Goal: Task Accomplishment & Management: Use online tool/utility

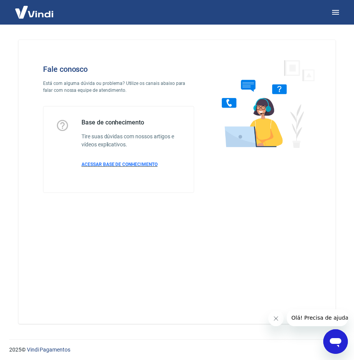
click at [130, 165] on span "ACESSAR BASE DE CONHECIMENTO" at bounding box center [119, 164] width 76 height 5
click at [335, 11] on icon "button" at bounding box center [335, 12] width 9 height 9
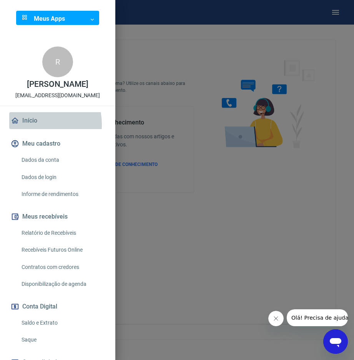
click at [29, 129] on link "Início" at bounding box center [57, 120] width 97 height 17
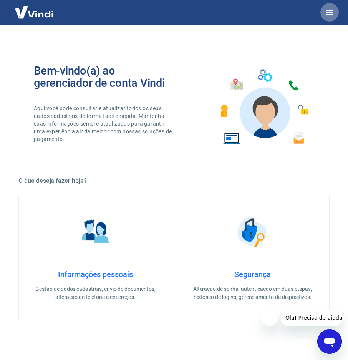
click at [331, 12] on icon "button" at bounding box center [329, 12] width 7 height 5
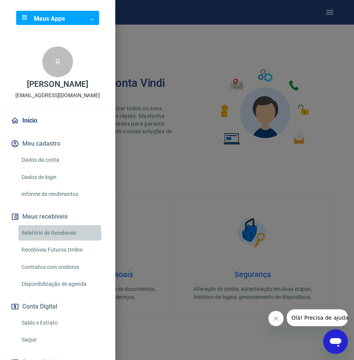
click at [48, 241] on link "Relatório de Recebíveis" at bounding box center [62, 233] width 88 height 16
